Goal: Task Accomplishment & Management: Manage account settings

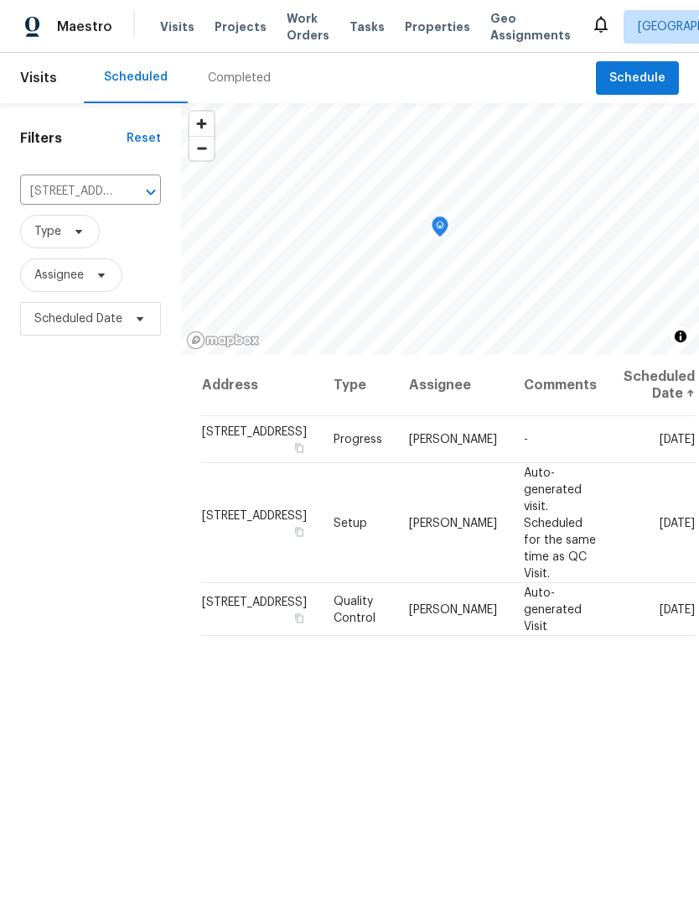
click at [126, 196] on icon "Clear" at bounding box center [129, 192] width 10 height 10
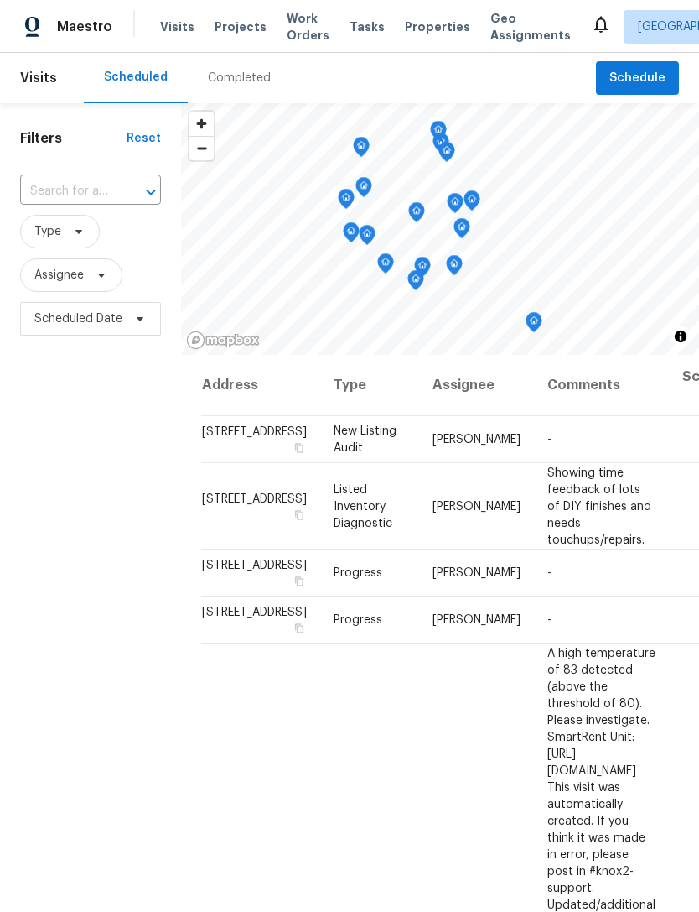
click at [67, 198] on input "text" at bounding box center [67, 192] width 94 height 26
type input "9644 pip"
click at [55, 242] on li "[STREET_ADDRESS]" at bounding box center [89, 230] width 140 height 28
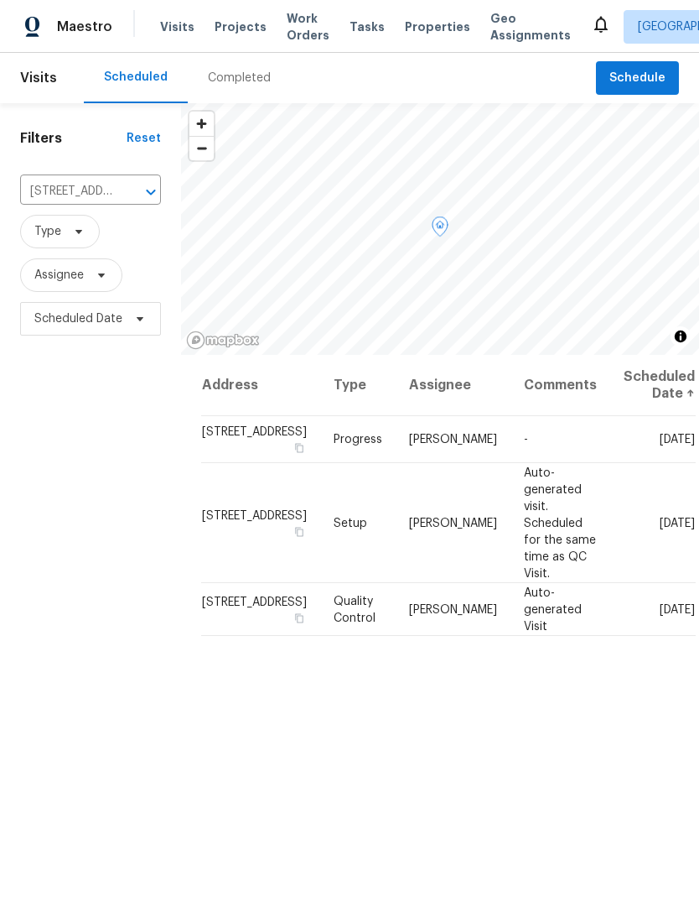
click at [0, 0] on icon at bounding box center [0, 0] width 0 height 0
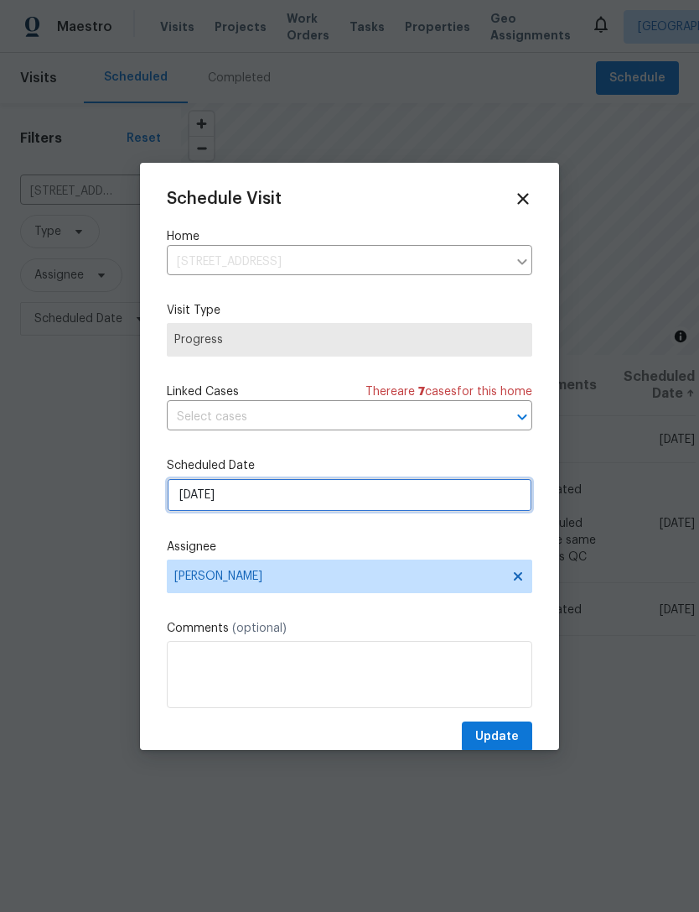
click at [190, 501] on input "[DATE]" at bounding box center [350, 495] width 366 height 34
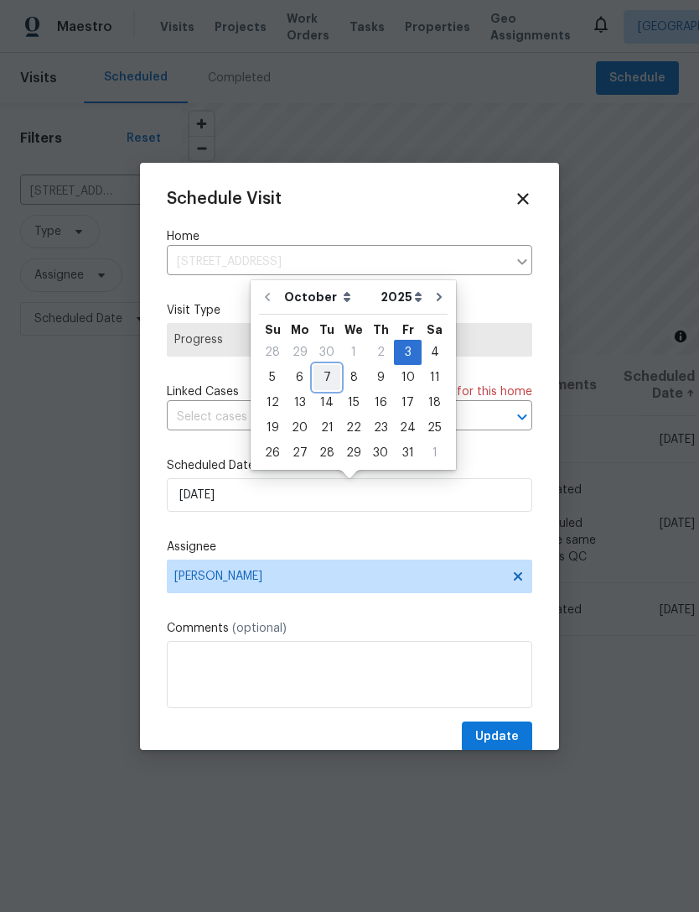
click at [319, 379] on div "7" at bounding box center [327, 377] width 27 height 23
type input "[DATE]"
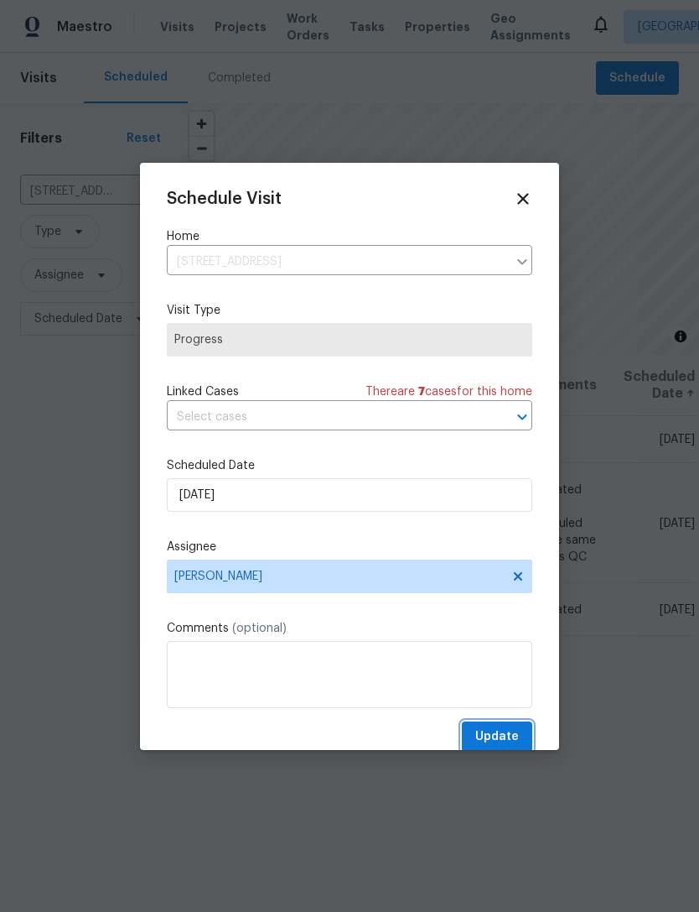
click at [514, 729] on button "Update" at bounding box center [497, 736] width 70 height 31
